Goal: Browse casually: Explore the website without a specific task or goal

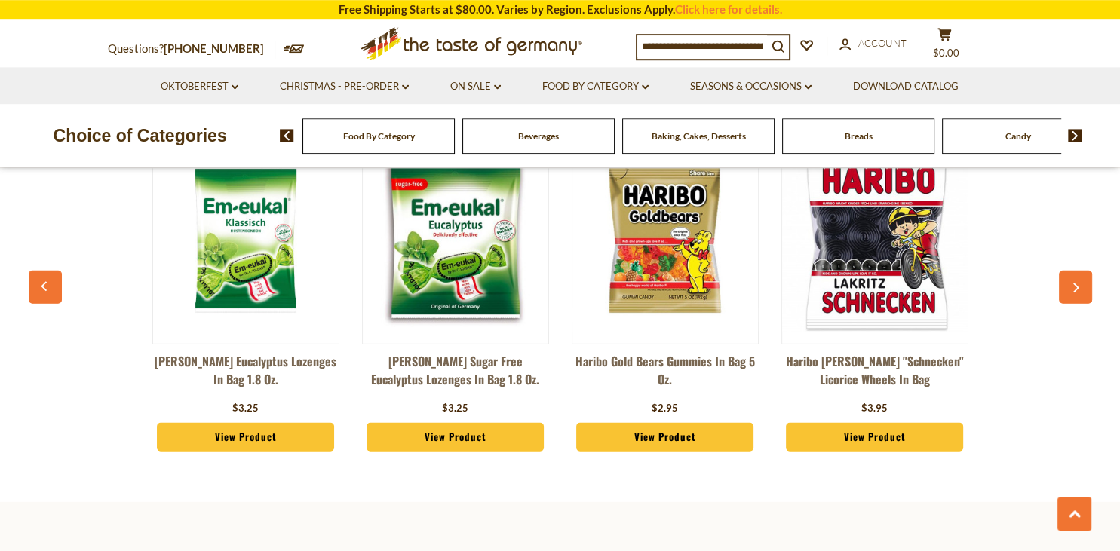
scroll to position [4136, 0]
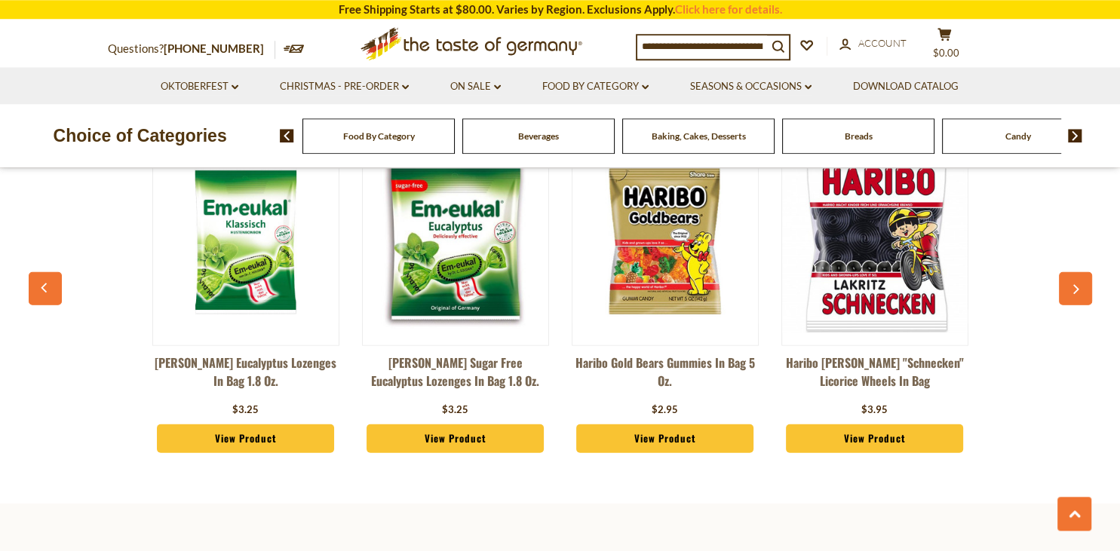
click at [1065, 271] on button "button" at bounding box center [1075, 287] width 33 height 33
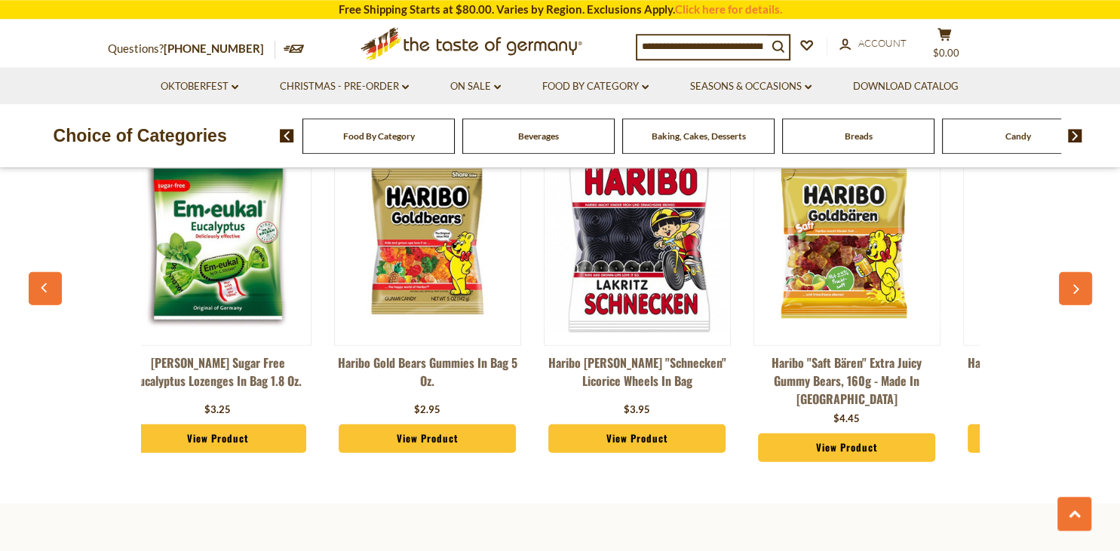
click at [1065, 271] on button "button" at bounding box center [1075, 287] width 33 height 33
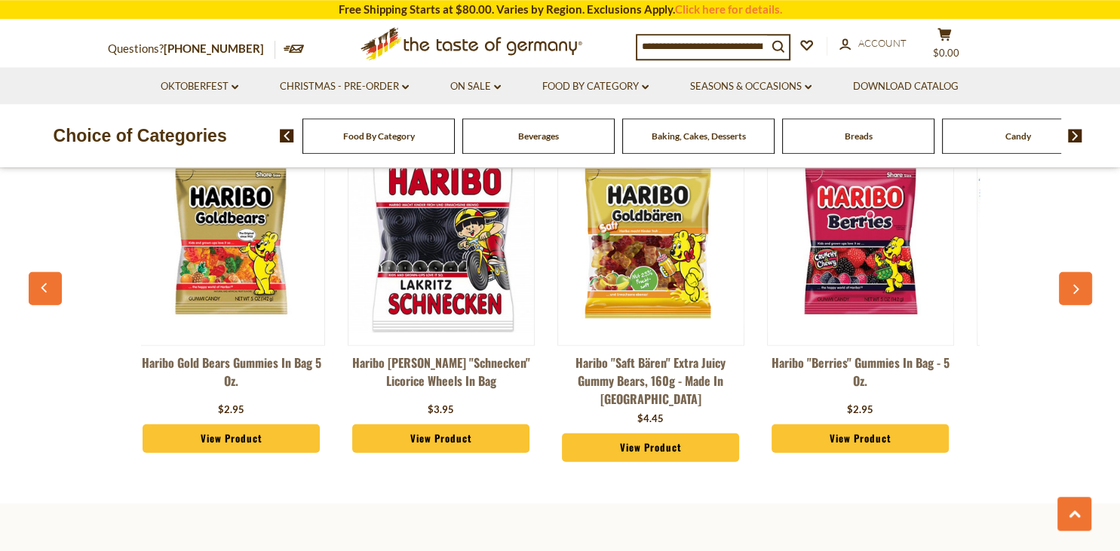
click at [1065, 271] on button "button" at bounding box center [1075, 287] width 33 height 33
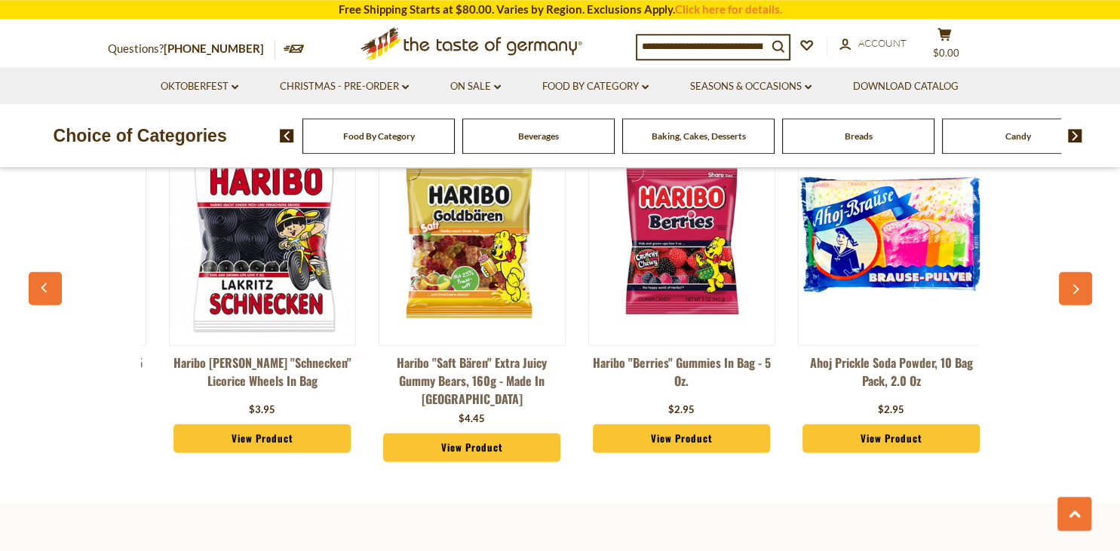
click at [1065, 271] on button "button" at bounding box center [1075, 287] width 33 height 33
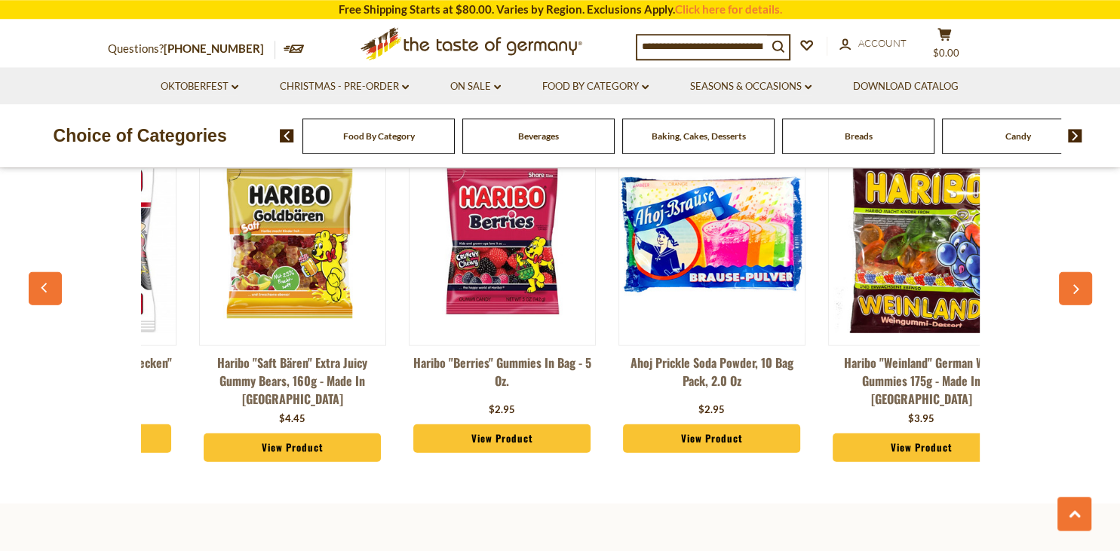
click at [1065, 271] on button "button" at bounding box center [1075, 287] width 33 height 33
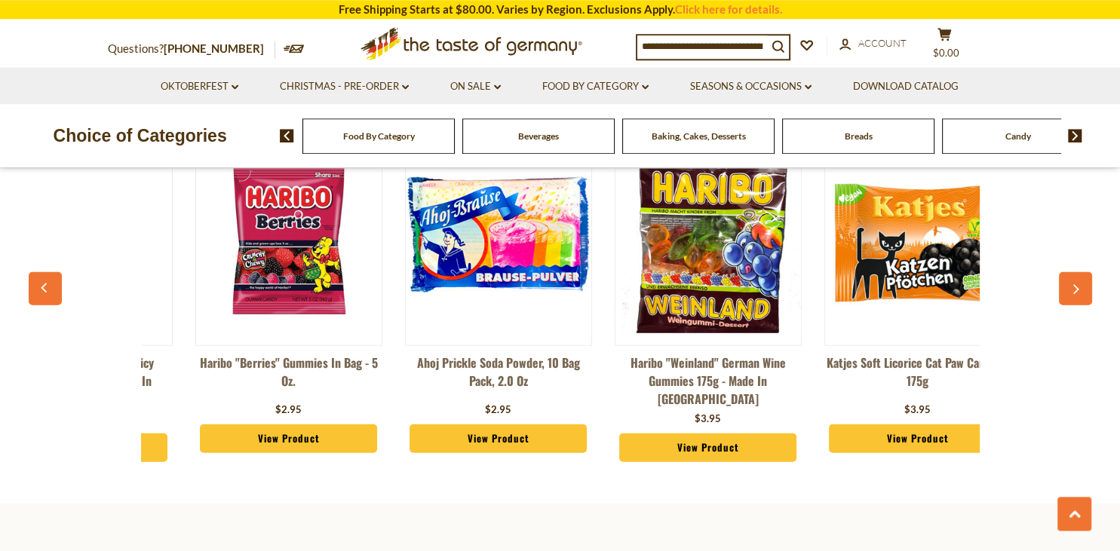
click at [1065, 271] on button "button" at bounding box center [1075, 287] width 33 height 33
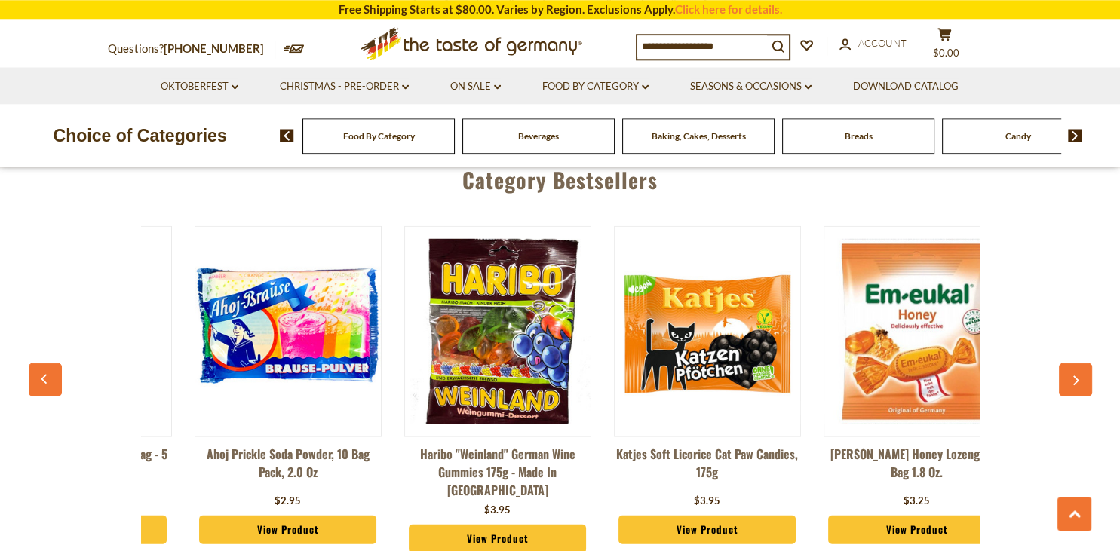
scroll to position [4044, 0]
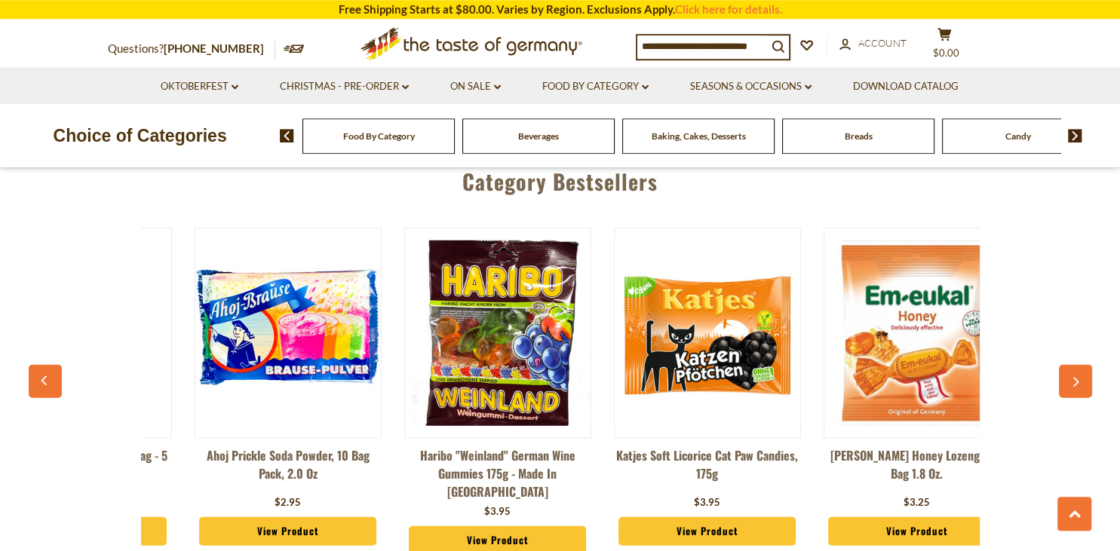
click at [1086, 364] on button "button" at bounding box center [1075, 380] width 33 height 33
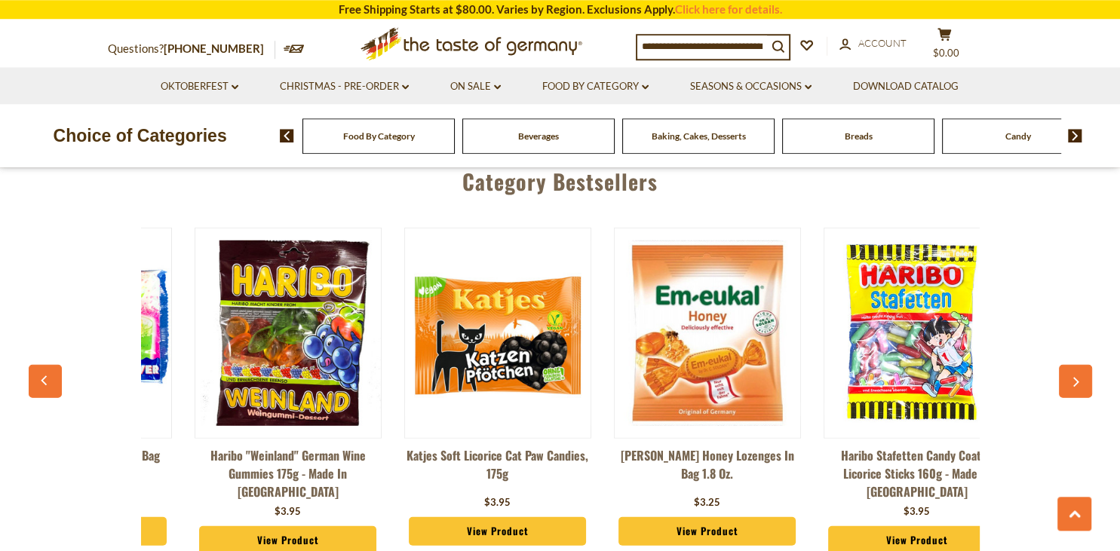
click at [1086, 314] on div "Category Bestsellers [PERSON_NAME] Eucalyptus Lozenges in Bag 1.8 oz. $3.25 Vie…" at bounding box center [560, 363] width 1120 height 434
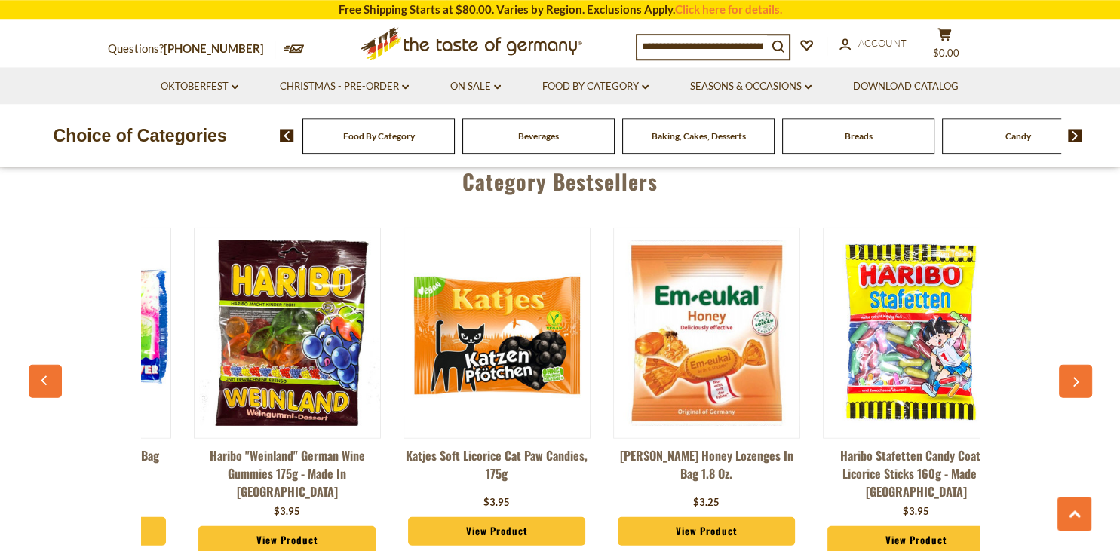
click at [1086, 314] on div "Category Bestsellers [PERSON_NAME] Eucalyptus Lozenges in Bag 1.8 oz. $3.25 Vie…" at bounding box center [560, 363] width 1120 height 434
click at [1100, 317] on div "Category Bestsellers [PERSON_NAME] Eucalyptus Lozenges in Bag 1.8 oz. $3.25 Vie…" at bounding box center [560, 363] width 1120 height 434
click at [1077, 377] on icon "button" at bounding box center [1075, 382] width 10 height 11
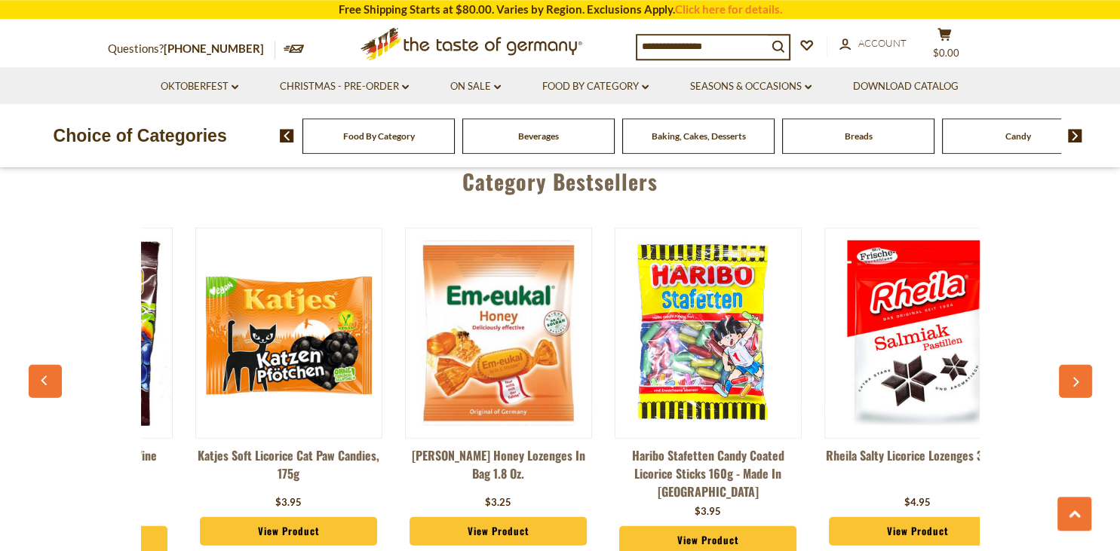
click at [1077, 377] on icon "button" at bounding box center [1075, 382] width 10 height 11
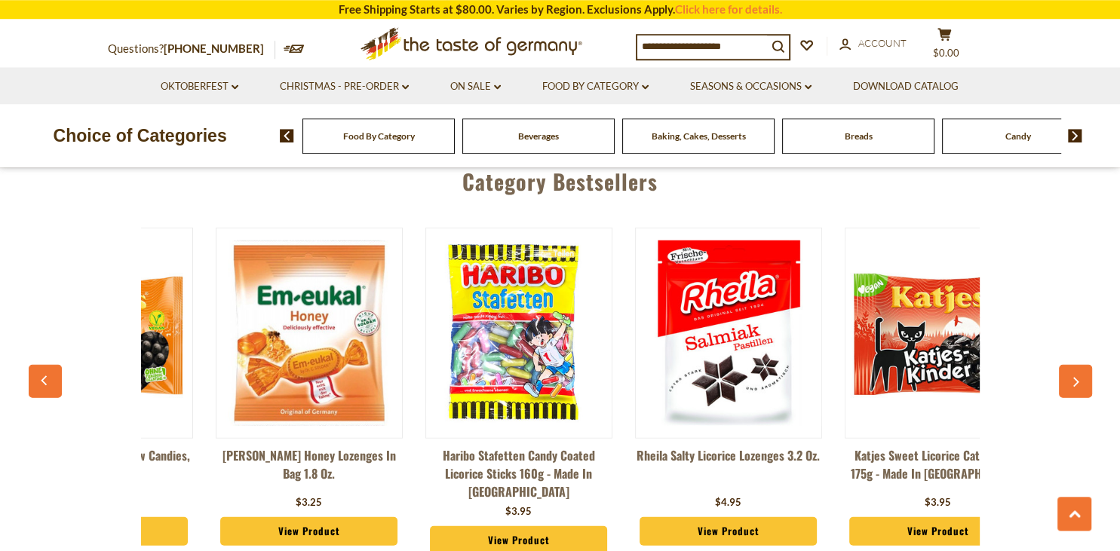
click at [1077, 377] on icon "button" at bounding box center [1075, 382] width 10 height 11
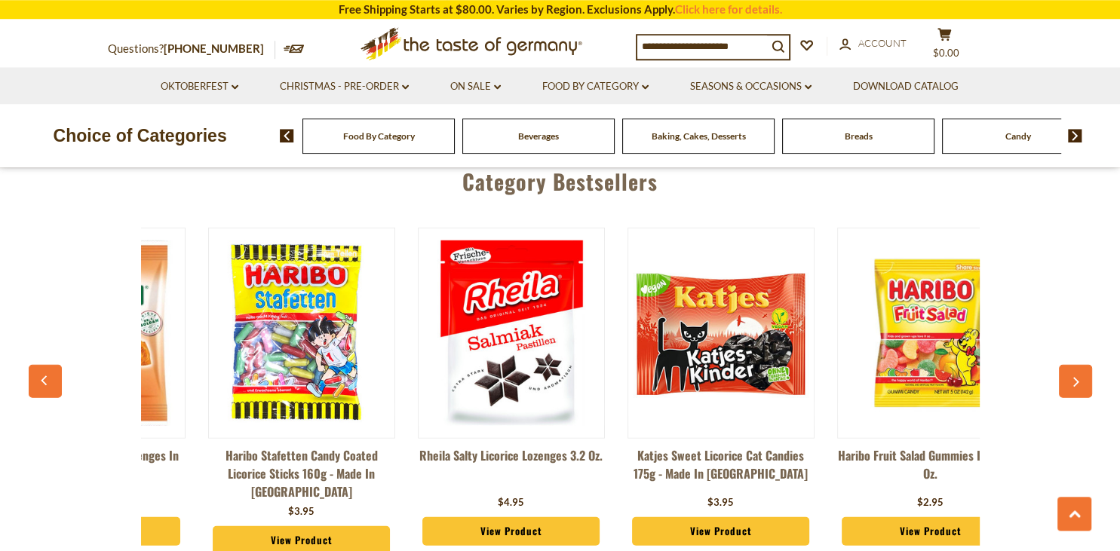
click at [1079, 377] on icon "button" at bounding box center [1075, 382] width 10 height 11
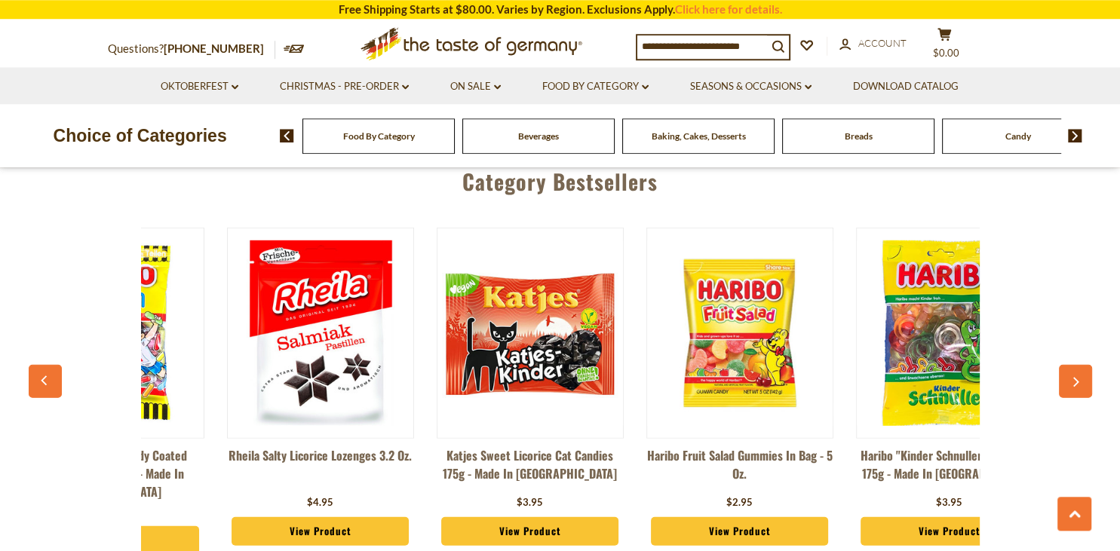
click at [1079, 377] on icon "button" at bounding box center [1075, 382] width 10 height 11
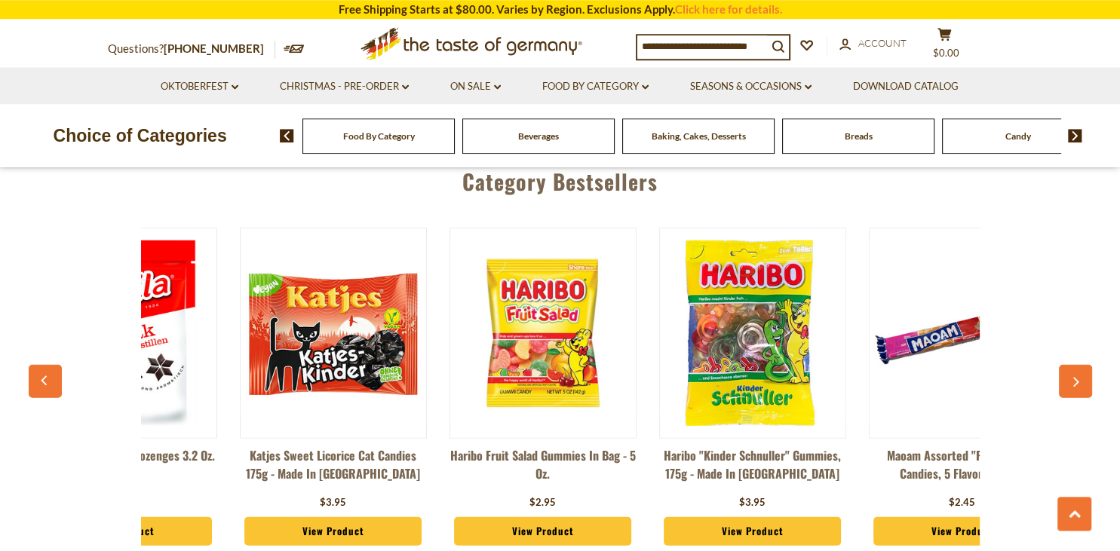
click at [1079, 377] on icon "button" at bounding box center [1075, 382] width 10 height 11
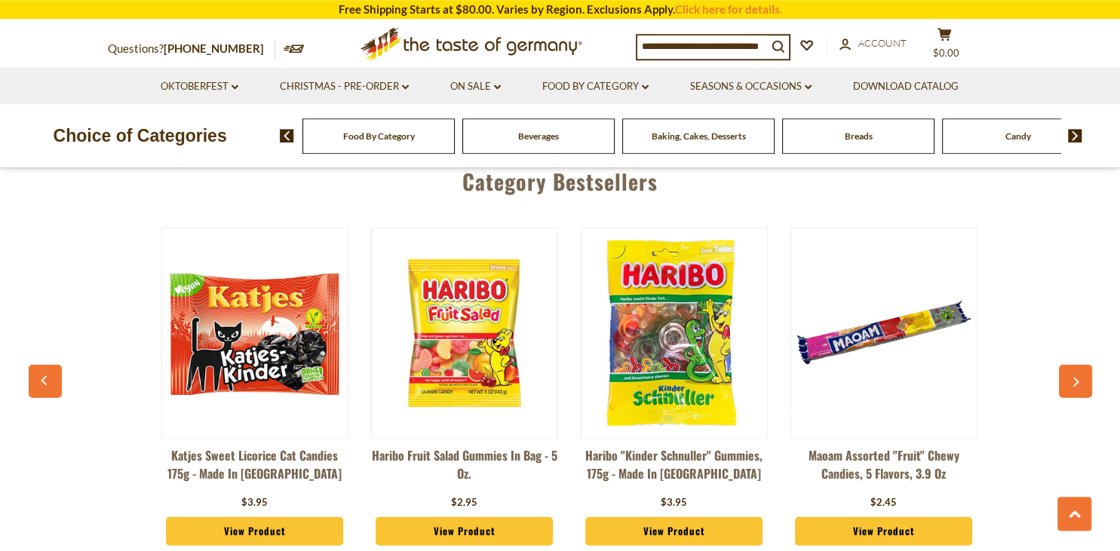
click at [1079, 377] on icon "button" at bounding box center [1075, 382] width 10 height 11
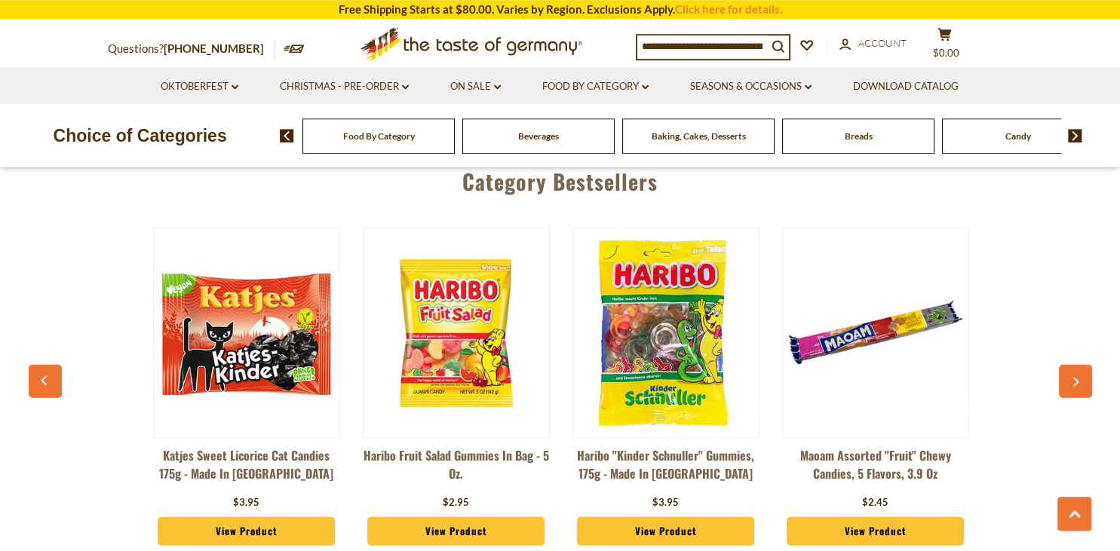
click at [1079, 377] on icon "button" at bounding box center [1075, 382] width 10 height 11
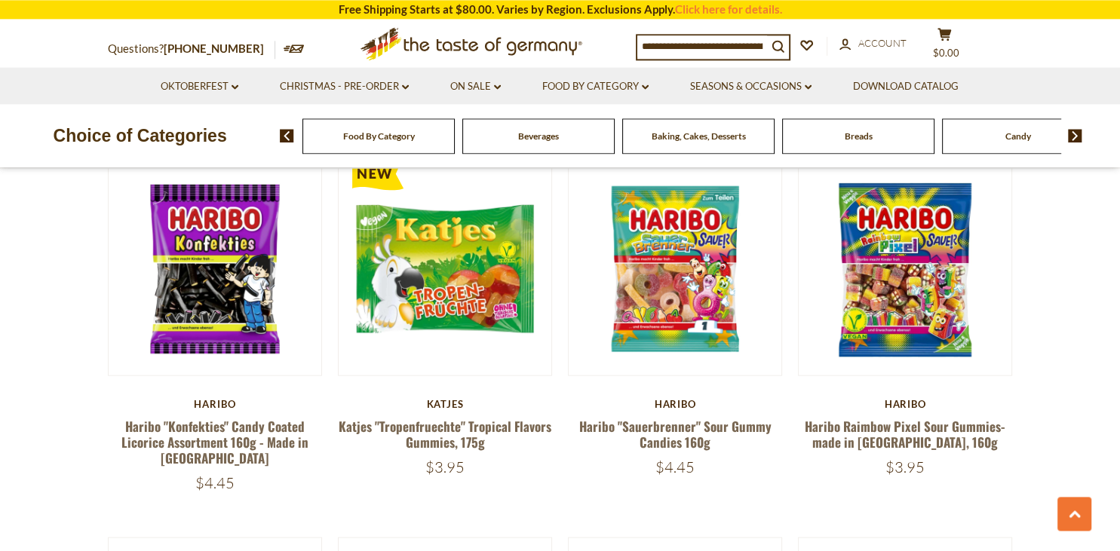
scroll to position [3091, 0]
